Goal: Browse casually

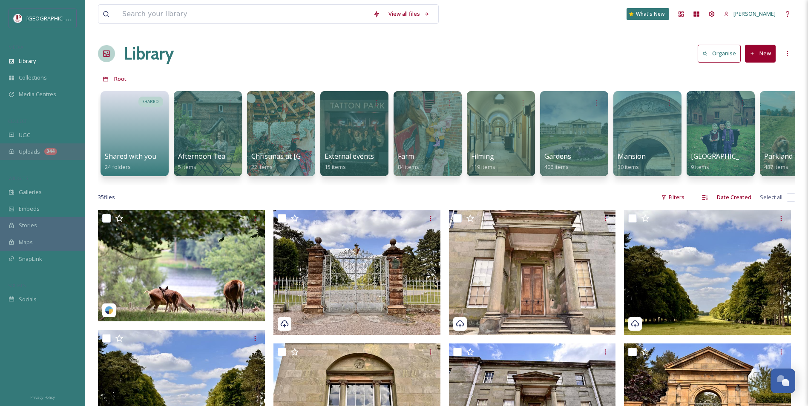
click at [52, 143] on div "UGC" at bounding box center [42, 135] width 85 height 17
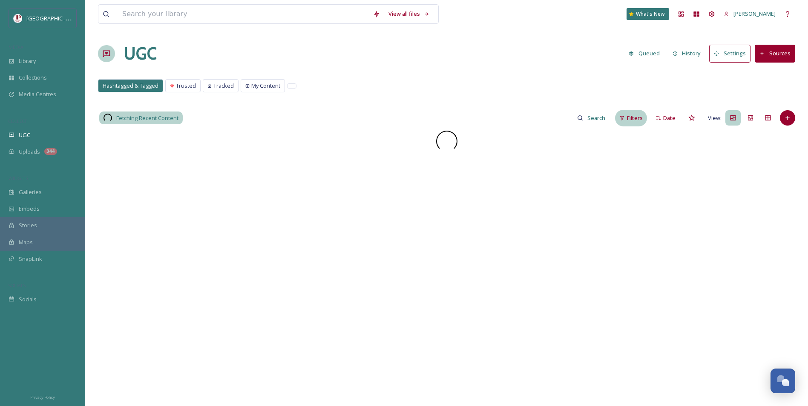
click at [640, 120] on span "Filters" at bounding box center [635, 118] width 16 height 8
click at [499, 223] on span "Scoring" at bounding box center [490, 221] width 19 height 8
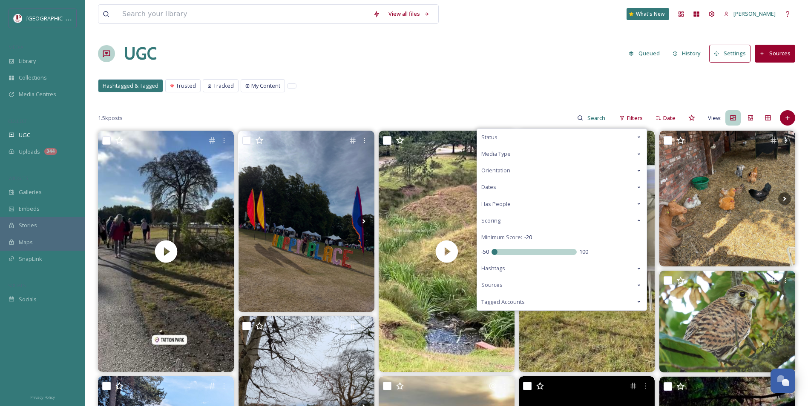
drag, startPoint x: 537, startPoint y: 250, endPoint x: 331, endPoint y: 218, distance: 207.8
type input "-50"
click at [492, 249] on input "range" at bounding box center [534, 252] width 85 height 6
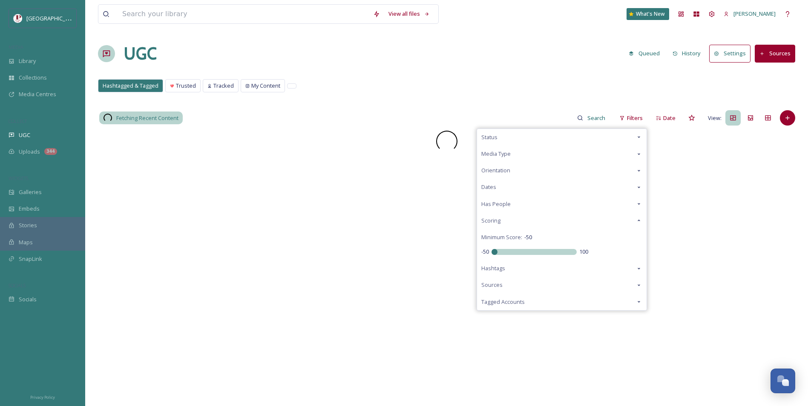
click at [391, 73] on div "View all files What's New Carys Cummins UGC Queued History Settings Sources Has…" at bounding box center [446, 268] width 723 height 537
